Goal: Find specific page/section: Find specific page/section

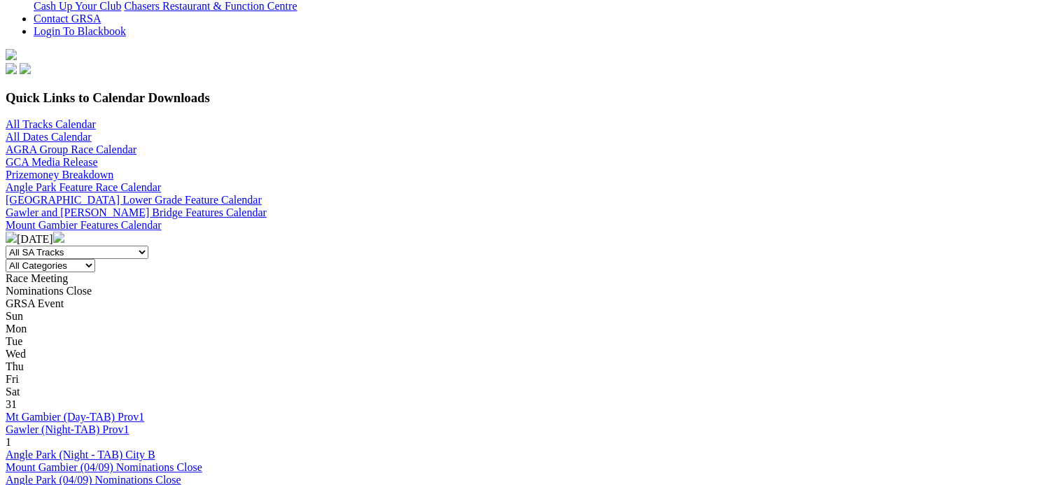
scroll to position [140, 0]
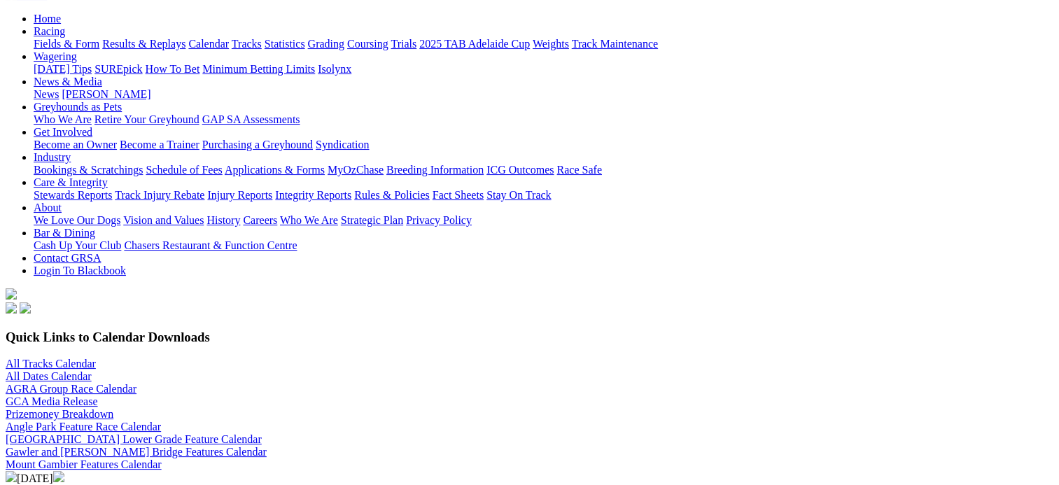
click at [64, 471] on img at bounding box center [58, 476] width 11 height 11
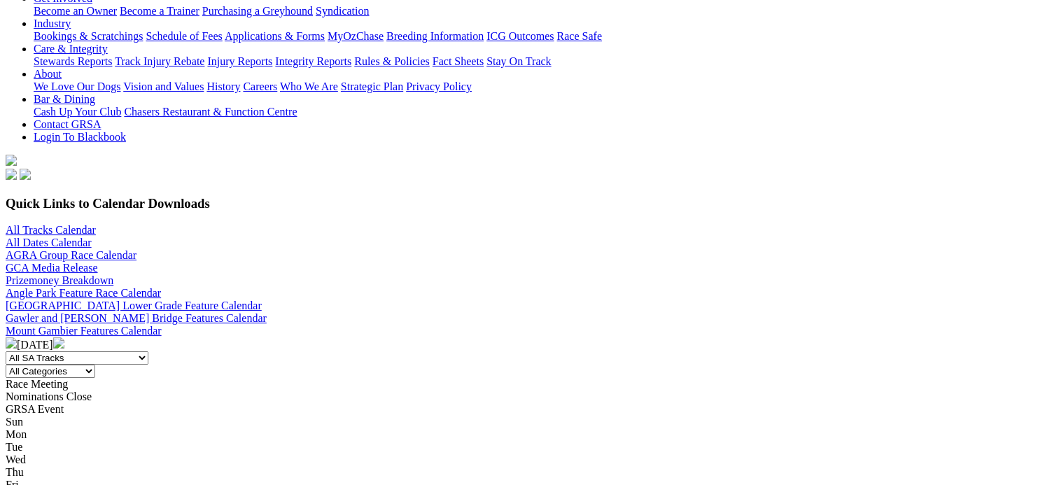
scroll to position [140, 0]
